Goal: Information Seeking & Learning: Learn about a topic

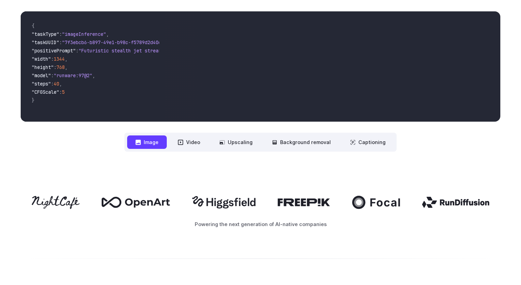
scroll to position [251, 0]
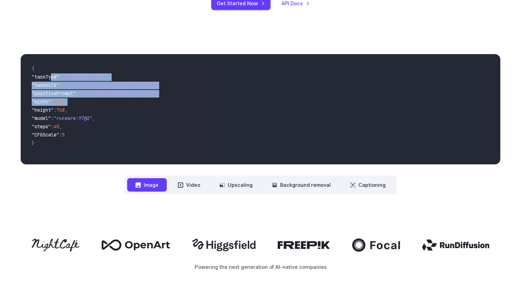
drag, startPoint x: 52, startPoint y: 40, endPoint x: 126, endPoint y: 112, distance: 102.8
click at [126, 111] on code "{ "taskType" : "imageInference" , "taskUUID" : "7f3ebcb6-b897-49e1-b98c-f5789d2…" at bounding box center [92, 109] width 133 height 99
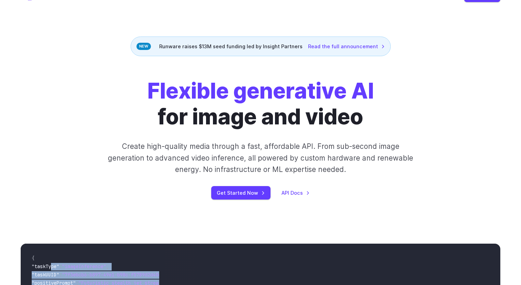
scroll to position [0, 0]
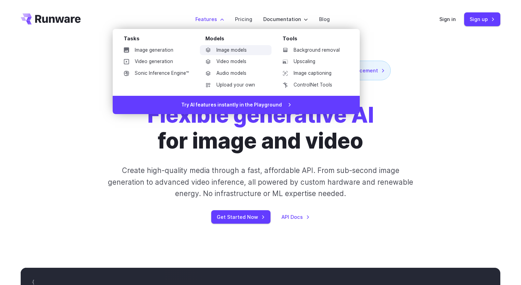
click at [225, 52] on link "Image models" at bounding box center [236, 50] width 72 height 10
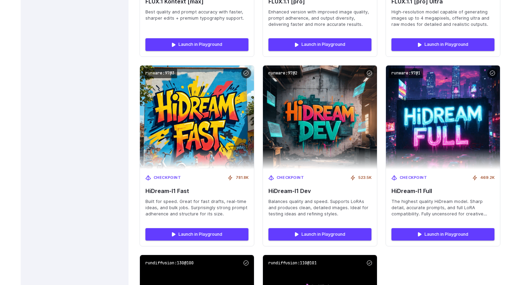
scroll to position [2560, 0]
